Goal: Task Accomplishment & Management: Use online tool/utility

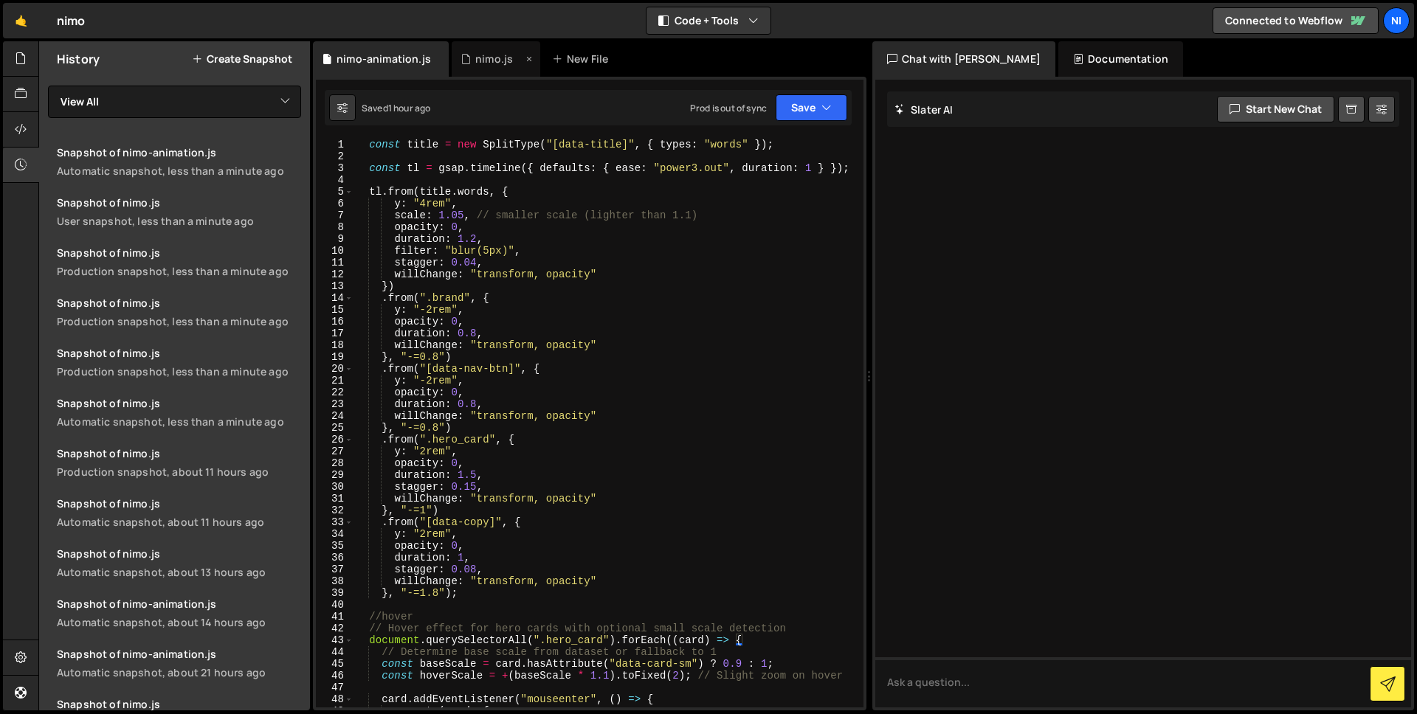
click at [477, 63] on div "nimo.js" at bounding box center [494, 59] width 38 height 15
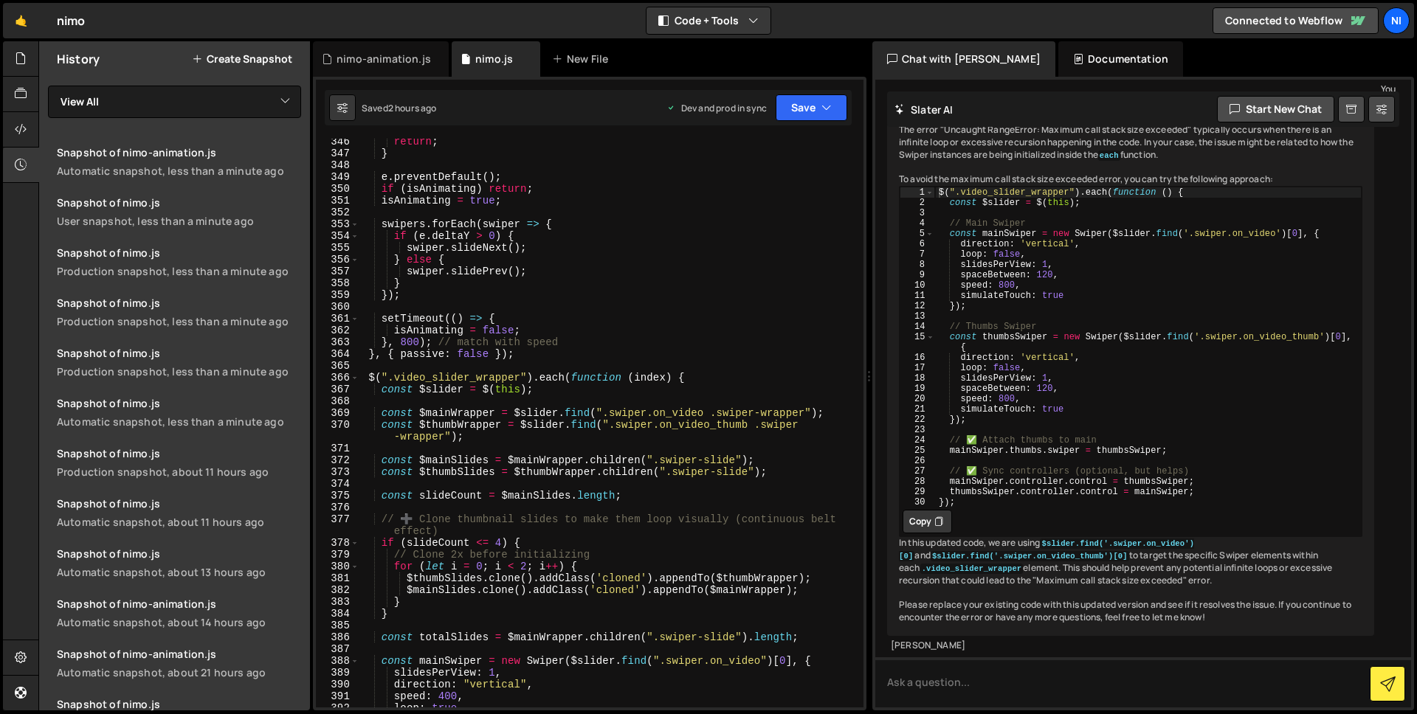
scroll to position [4668, 0]
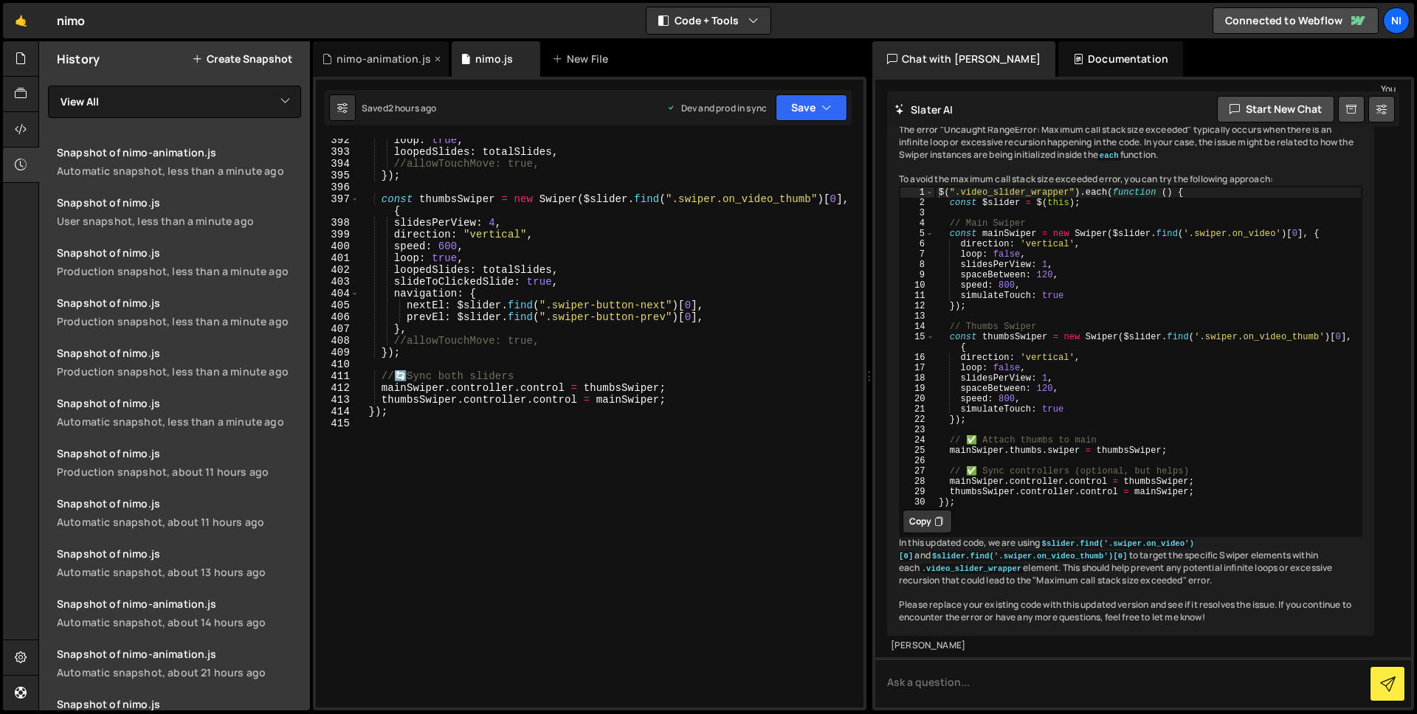
click at [393, 60] on div "nimo-animation.js" at bounding box center [383, 59] width 94 height 15
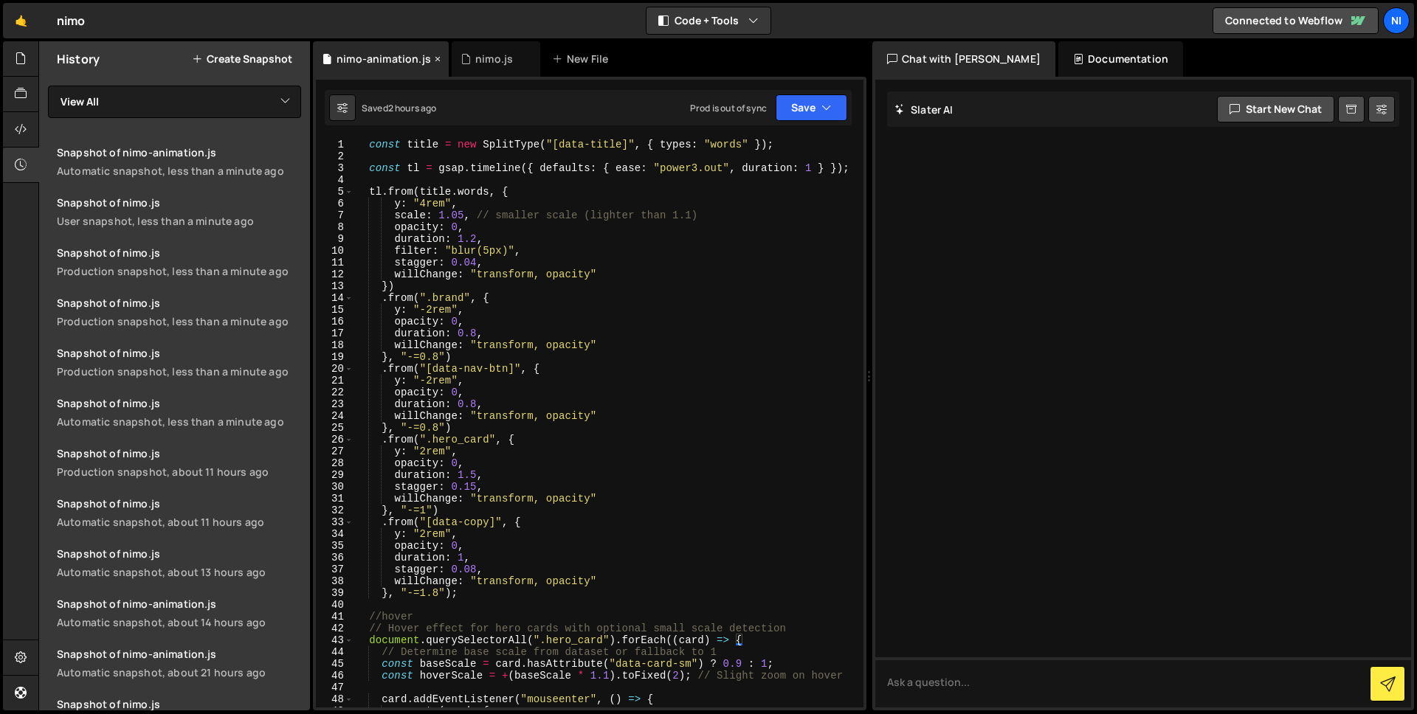
scroll to position [0, 0]
click at [497, 60] on div "nimo.js" at bounding box center [494, 59] width 38 height 15
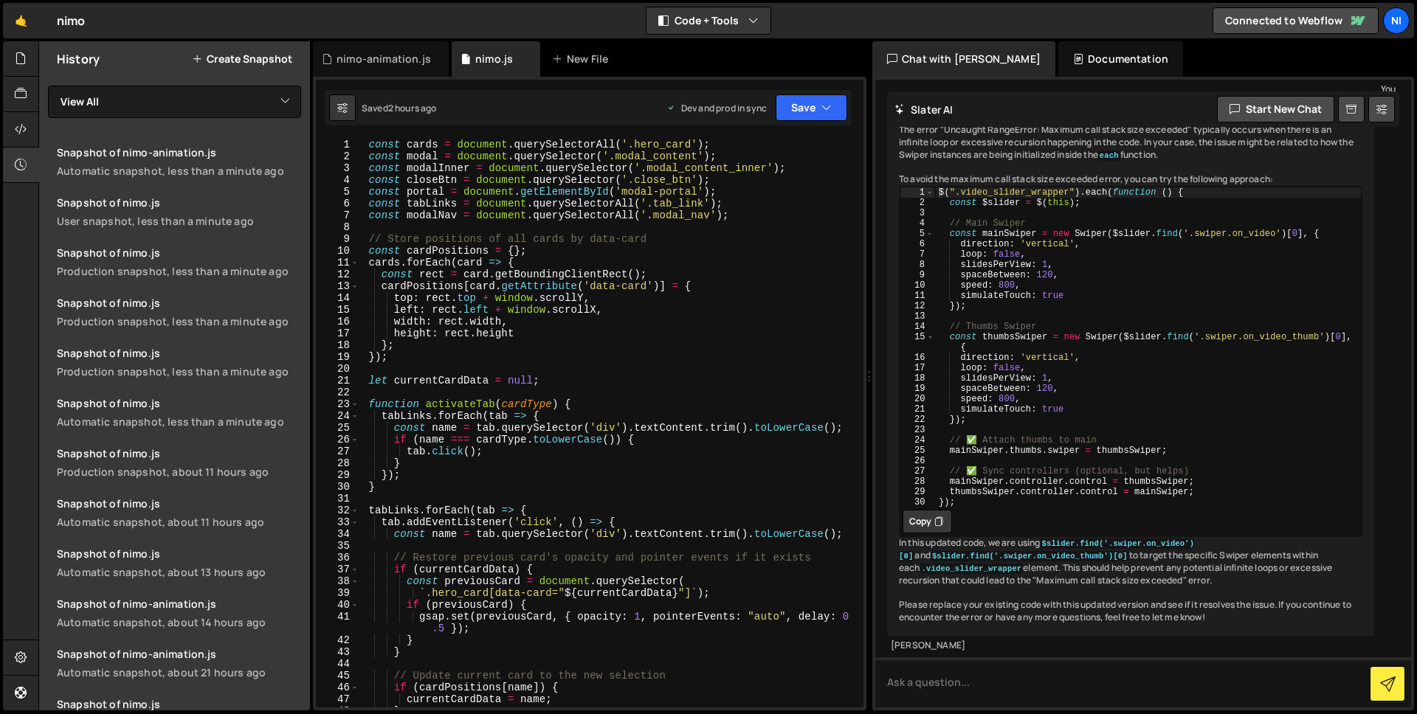
scroll to position [5818, 0]
click at [451, 350] on div "const cards = document . querySelectorAll ( '.hero_card' ) ; const modal = docu…" at bounding box center [608, 435] width 498 height 592
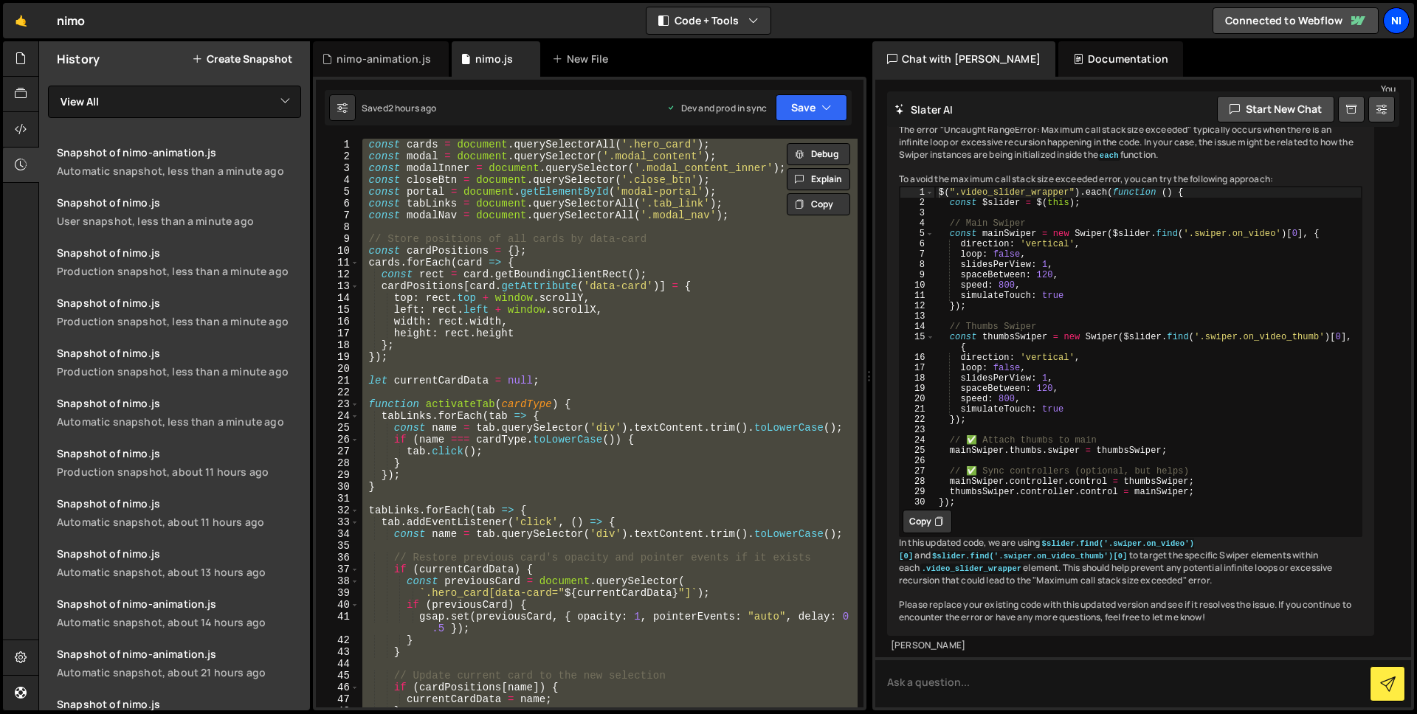
click at [1396, 22] on div "ni" at bounding box center [1396, 20] width 27 height 27
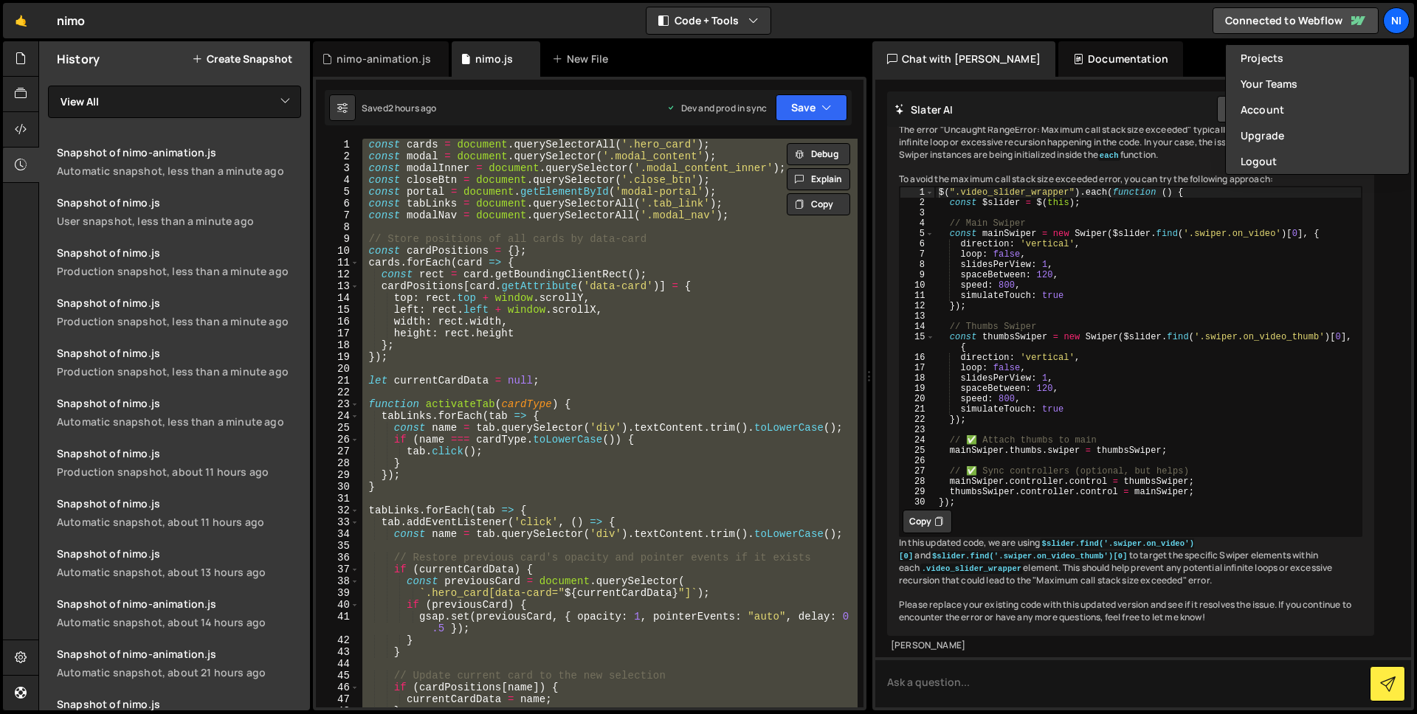
click at [919, 21] on div "🤙 nimo ⚠️ Code is being edited in another browser Code + Tools Code Only Code +…" at bounding box center [708, 20] width 1411 height 35
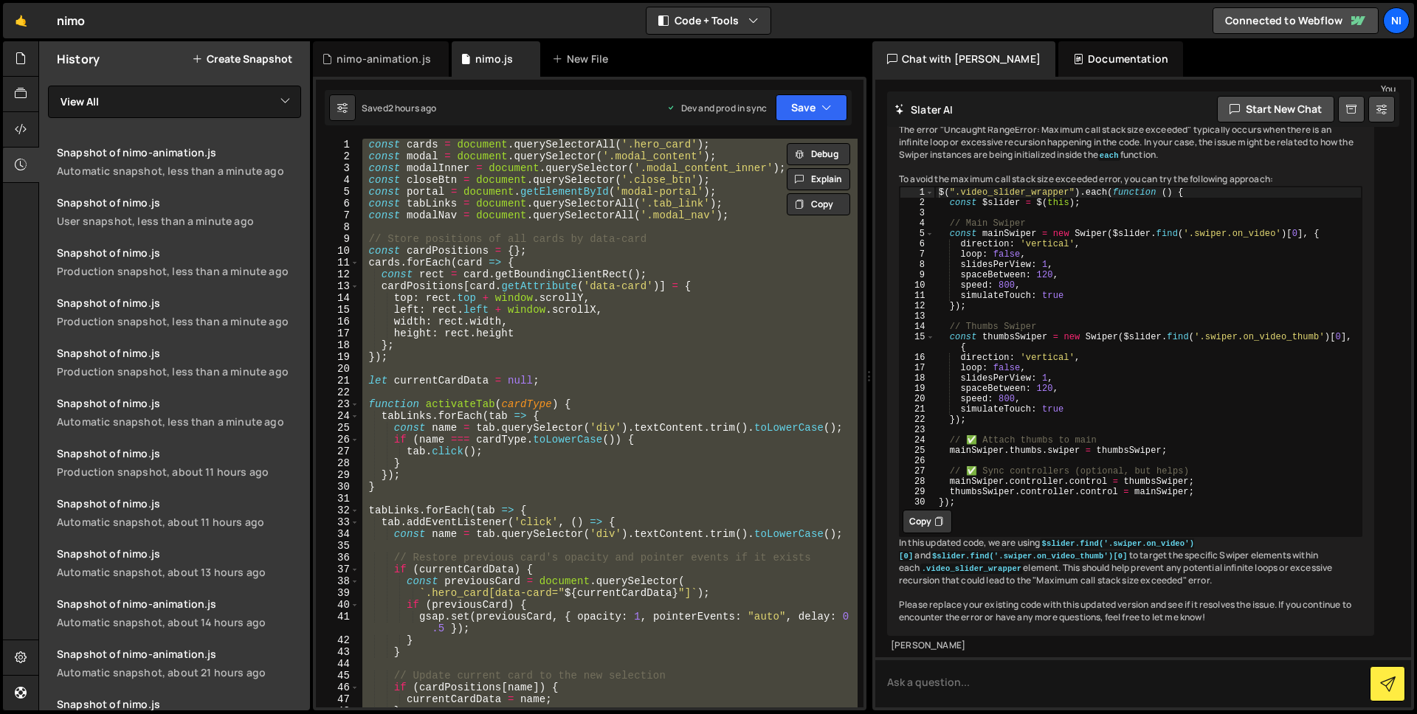
click at [661, 317] on div "const cards = document . querySelectorAll ( '.hero_card' ) ; const modal = docu…" at bounding box center [608, 423] width 498 height 569
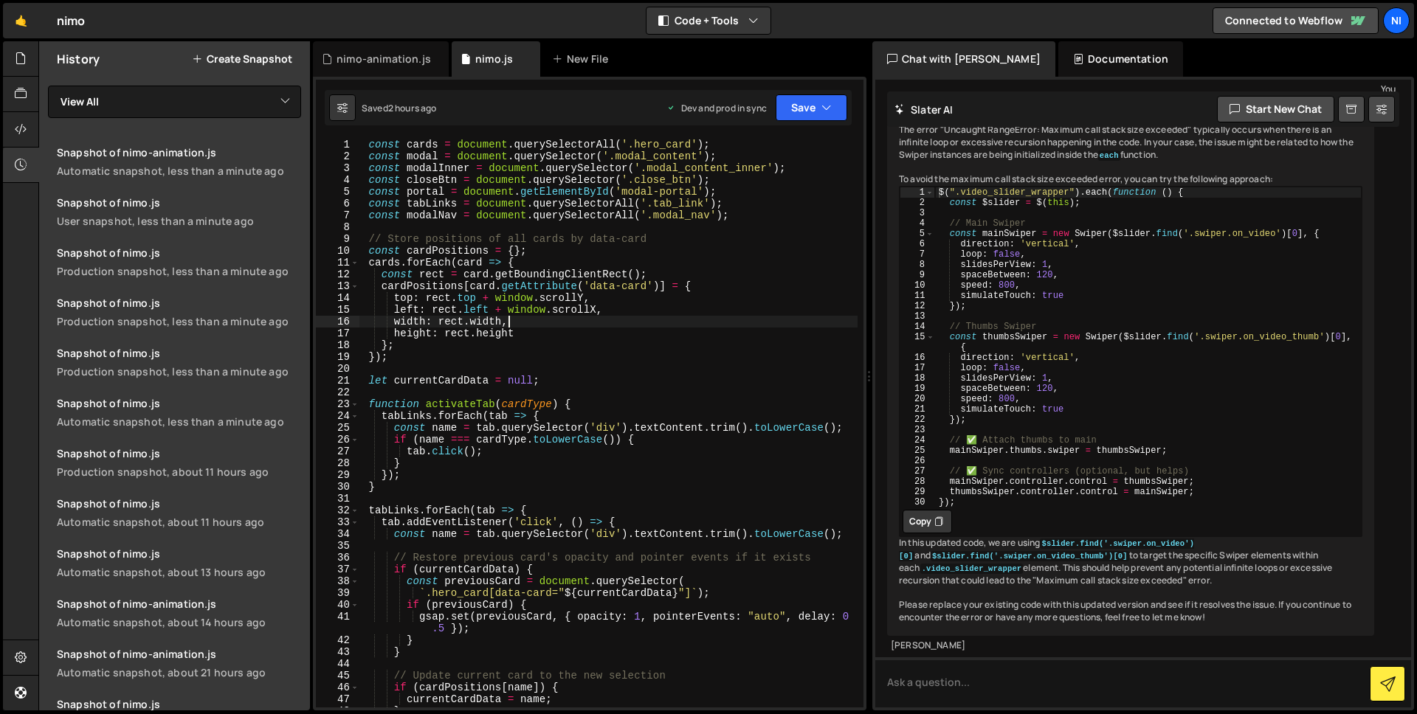
type textarea "});"
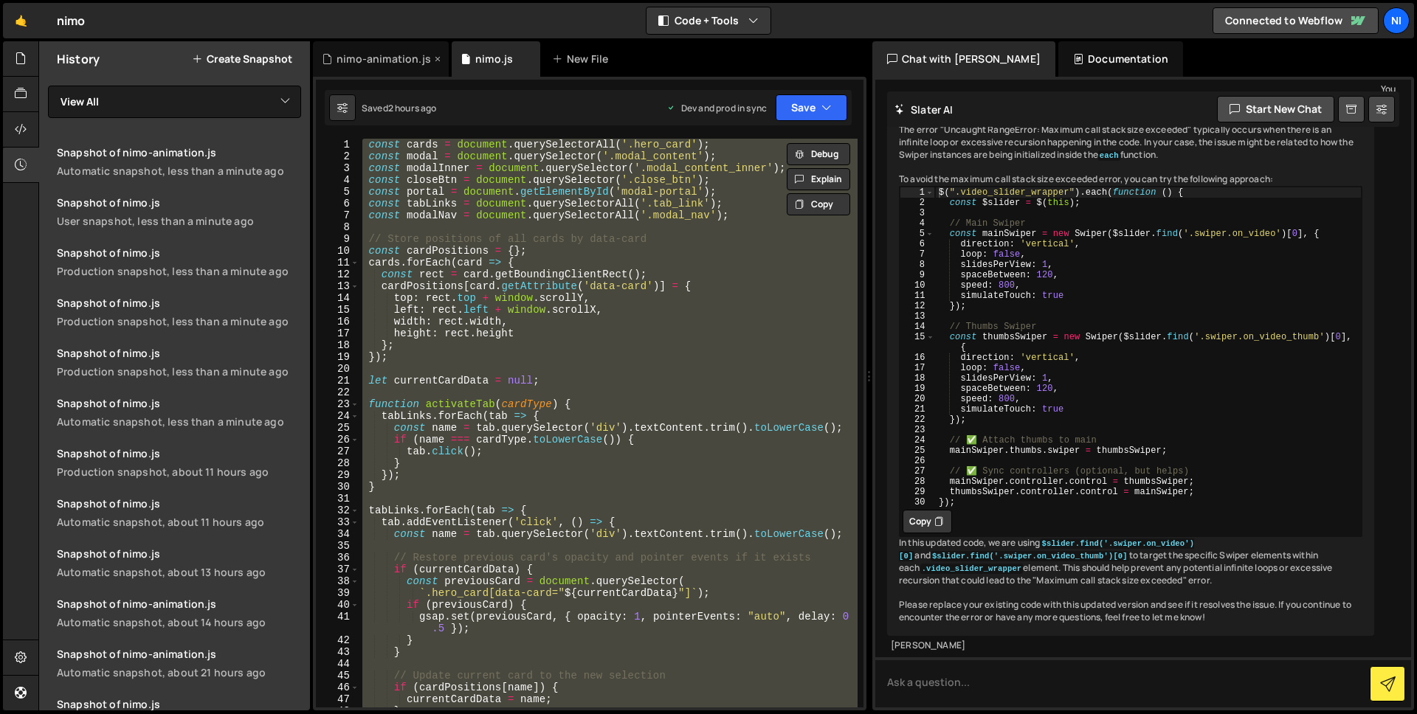
click at [370, 63] on div "nimo-animation.js" at bounding box center [383, 59] width 94 height 15
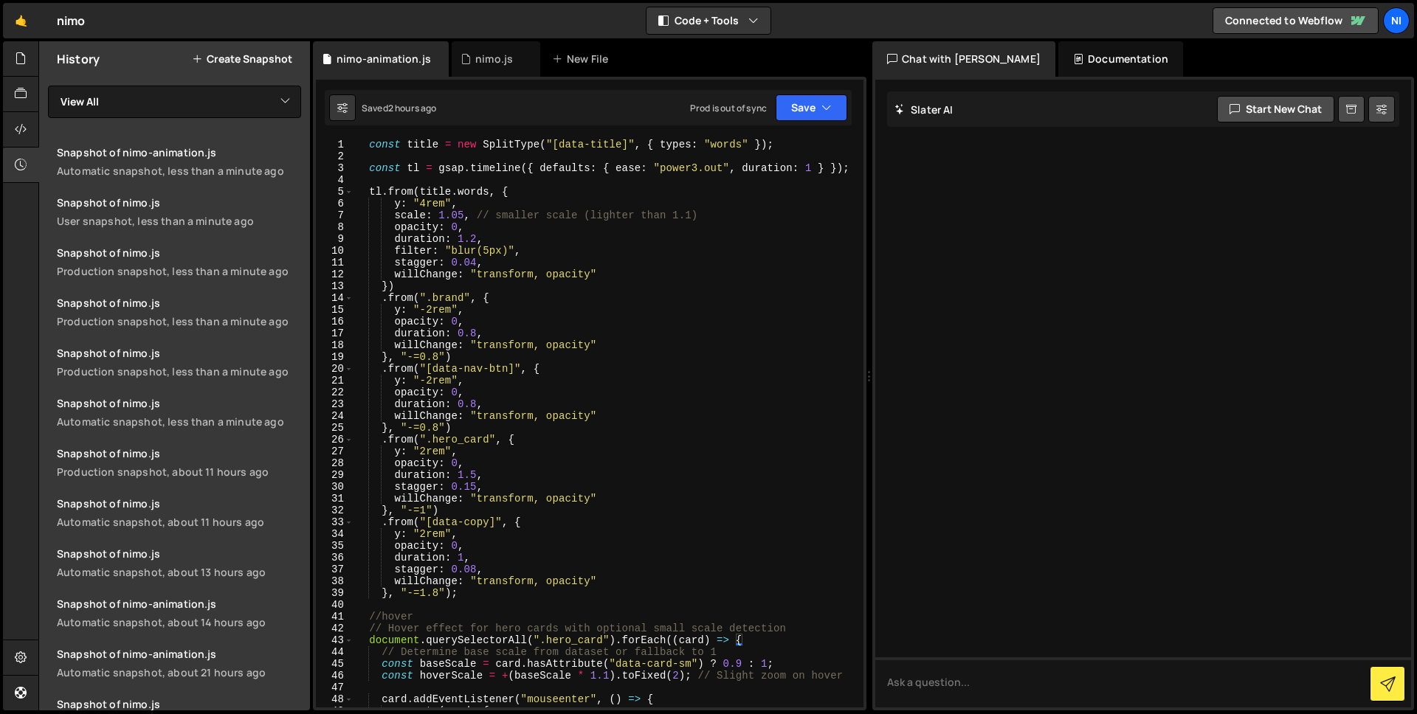
click at [514, 320] on div "const title = new SplitType ( "[data-title]" , { types : "words" }) ; const tl …" at bounding box center [605, 435] width 504 height 592
type textarea "});"
